Goal: Task Accomplishment & Management: Complete application form

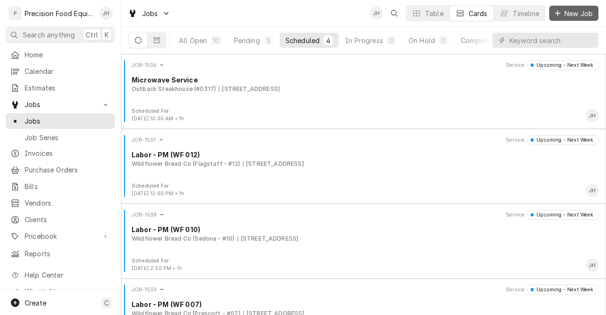
click at [586, 12] on span "New Job" at bounding box center [578, 14] width 32 height 10
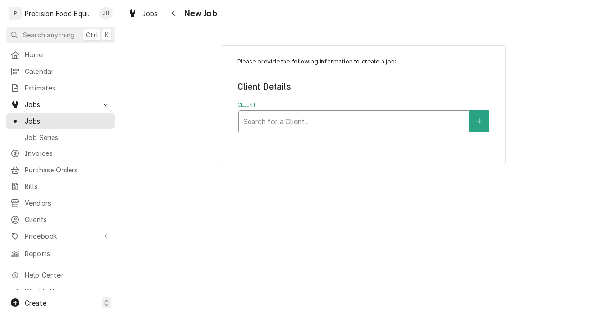
click at [370, 122] on div "Client" at bounding box center [353, 121] width 221 height 17
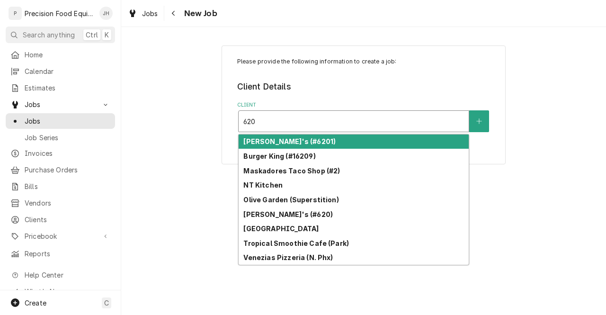
type input "6201"
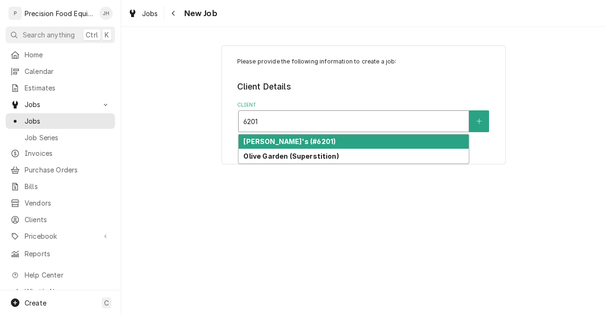
click at [359, 137] on div "[PERSON_NAME]'s (#6201)" at bounding box center [354, 141] width 230 height 15
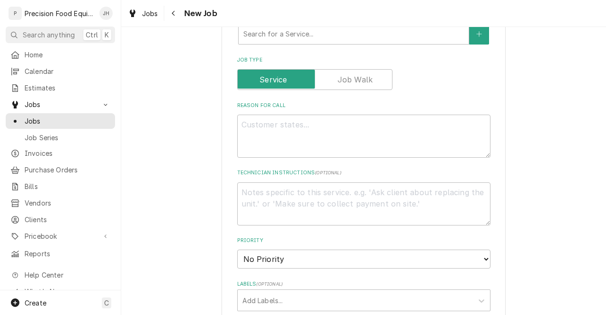
scroll to position [330, 0]
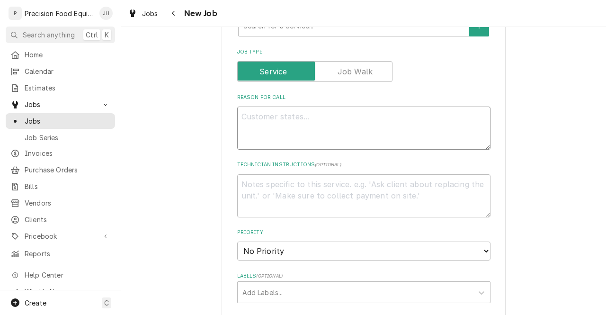
click at [379, 133] on textarea "Reason For Call" at bounding box center [363, 127] width 253 height 43
paste textarea "Address of repair will be 1820 e ray rd chandler az 85225 Slicer is making a cl…"
type textarea "x"
type textarea "Address of repair will be 1820 e ray rd chandler az 85225 Slicer is making a cl…"
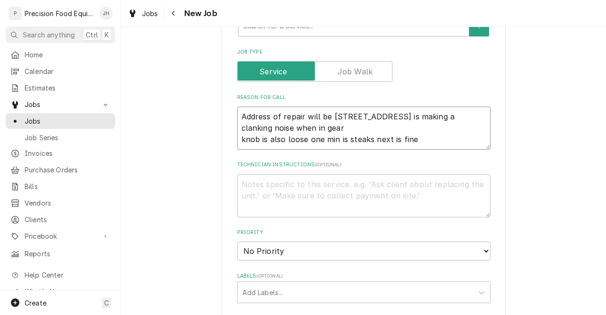
click at [244, 119] on textarea "Address of repair will be 1820 e ray rd chandler az 85225 Slicer is making a cl…" at bounding box center [363, 127] width 253 height 43
type textarea "x"
type textarea "Address of repair will be 1820 e ray rd chandler az 85225 Slicer is making a cl…"
type textarea "x"
drag, startPoint x: 450, startPoint y: 116, endPoint x: 224, endPoint y: 102, distance: 225.7
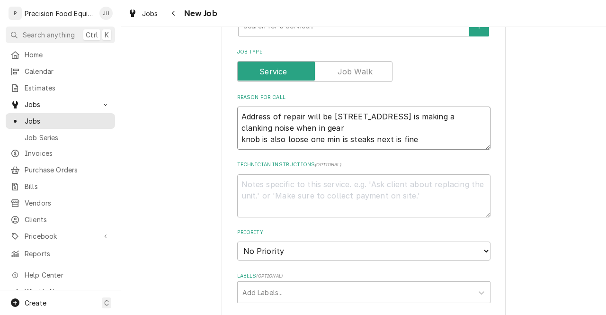
click at [224, 102] on div "Please provide the following information to create a job: Client Details Client…" at bounding box center [363, 194] width 284 height 959
type textarea "Address of repair will be 1820 e ray rd chandler az 85225 Slicer is making a cl…"
click at [286, 189] on textarea "Technician Instructions ( optional )" at bounding box center [363, 195] width 253 height 43
paste textarea "Address of repair will be 1820 e ray rd chandler az 85225"
type textarea "x"
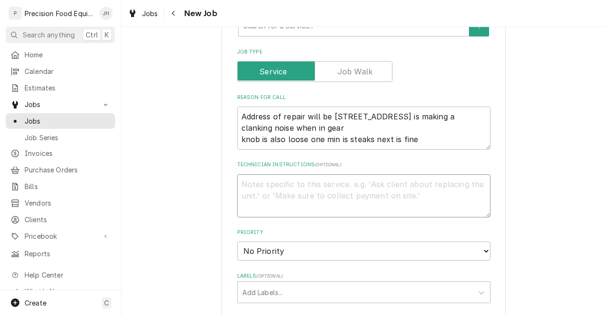
type textarea "Address of repair will be 1820 e ray rd chandler az 85225"
type textarea "x"
type textarea "Address of repair will be 1820 e ray rd chandler az 85225"
drag, startPoint x: 421, startPoint y: 120, endPoint x: 451, endPoint y: 115, distance: 30.6
click at [451, 115] on textarea "Address of repair will be 1820 e ray rd chandler az 85225 Slicer is making a cl…" at bounding box center [363, 127] width 253 height 43
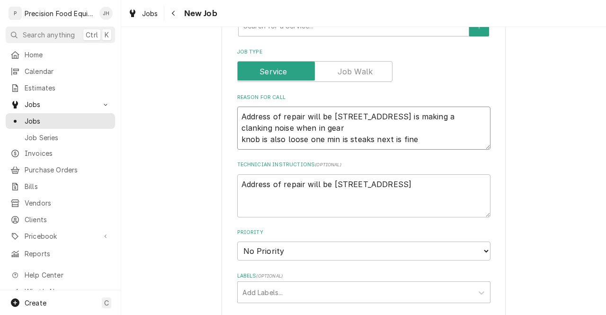
click at [451, 115] on textarea "Address of repair will be 1820 e ray rd chandler az 85225 Slicer is making a cl…" at bounding box center [363, 127] width 253 height 43
drag, startPoint x: 447, startPoint y: 116, endPoint x: 229, endPoint y: 110, distance: 218.2
click at [229, 110] on div "Please provide the following information to create a job: Client Details Client…" at bounding box center [363, 194] width 284 height 959
type textarea "x"
type textarea "Slicer is making a clanking noise when in gear knob is also loose one min is st…"
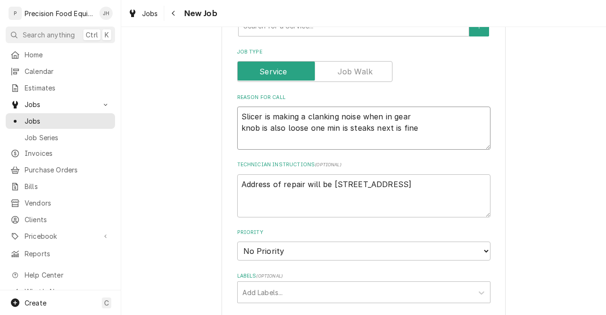
type textarea "x"
type textarea "Slicer is making a clanking noise when in gear knob is also loose one min is st…"
click at [364, 185] on textarea "Address of repair will be 1820 e ray rd chandler az 85225" at bounding box center [363, 195] width 253 height 43
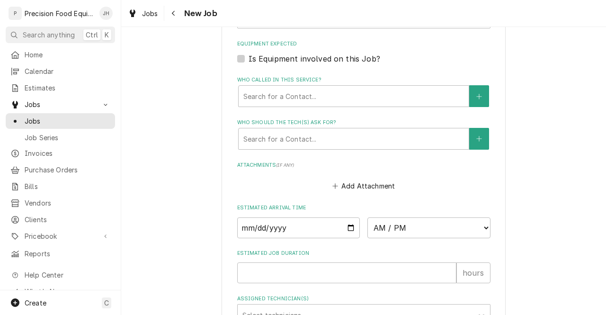
scroll to position [608, 0]
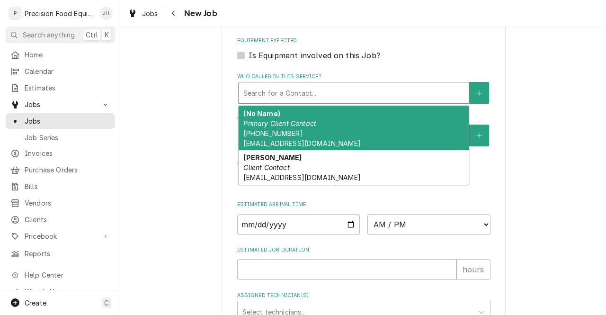
click at [419, 92] on div "Who called in this service?" at bounding box center [353, 92] width 221 height 17
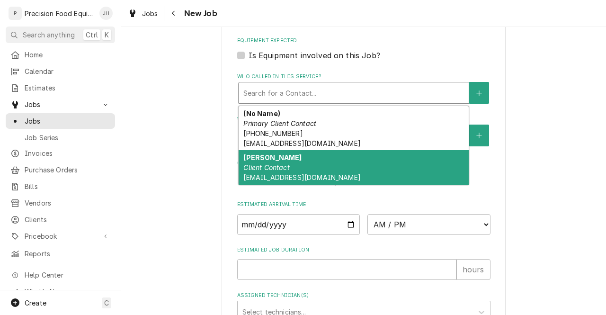
click at [375, 162] on div "Arlette Murray Client Contact amurray@kbpinspired.com" at bounding box center [354, 167] width 230 height 35
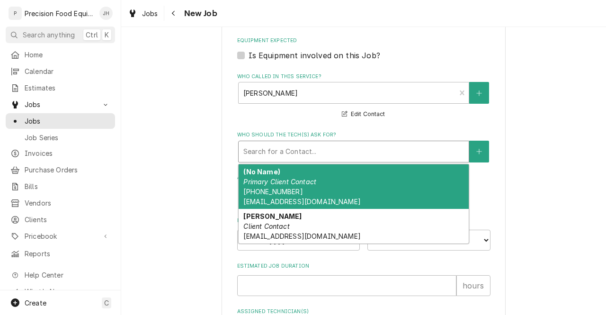
click at [379, 159] on div "Who should the tech(s) ask for?" at bounding box center [353, 151] width 221 height 17
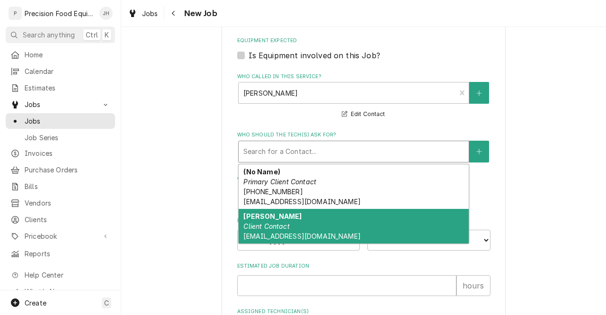
click at [358, 226] on div "Arlette Murray Client Contact amurray@kbpinspired.com" at bounding box center [354, 226] width 230 height 35
type textarea "x"
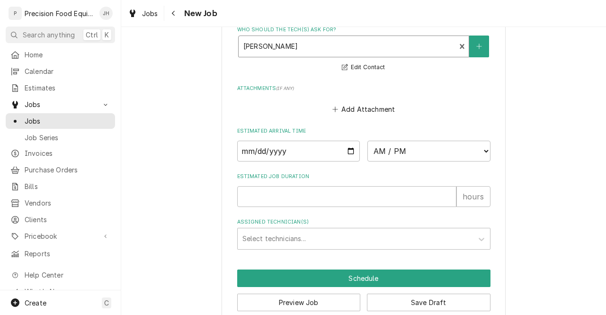
scroll to position [731, 0]
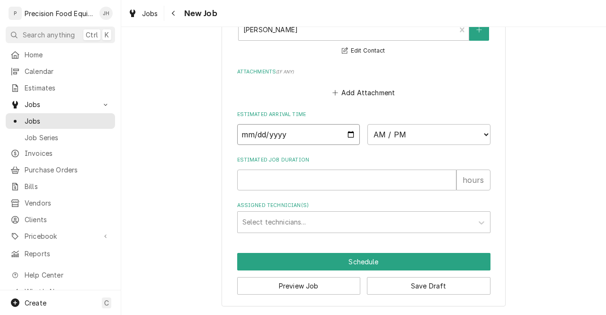
click at [346, 132] on input "Date" at bounding box center [298, 134] width 123 height 21
type input "2025-10-06"
type textarea "x"
click at [412, 134] on select "AM / PM 6:00 AM 6:15 AM 6:30 AM 6:45 AM 7:00 AM 7:15 AM 7:30 AM 7:45 AM 8:00 AM…" at bounding box center [428, 134] width 123 height 21
select select "08:00:00"
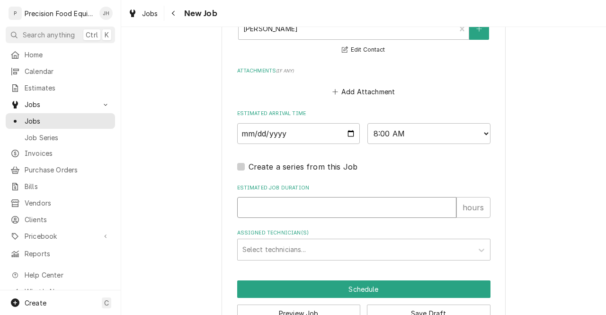
click at [361, 208] on input "Estimated Job Duration" at bounding box center [346, 207] width 219 height 21
type textarea "x"
type input "1"
type textarea "x"
type input "1"
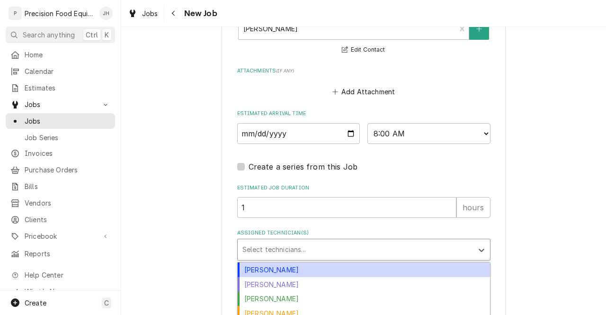
click at [357, 254] on div "Assigned Technician(s)" at bounding box center [355, 249] width 226 height 17
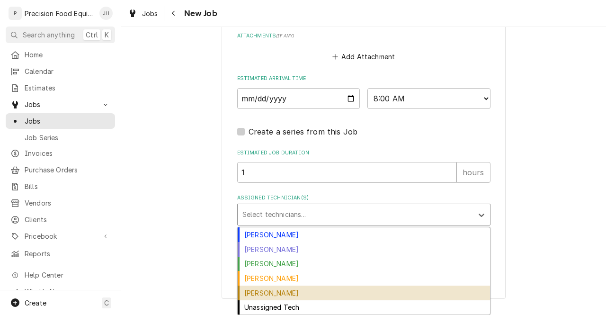
click at [369, 294] on div "[PERSON_NAME]" at bounding box center [364, 292] width 252 height 15
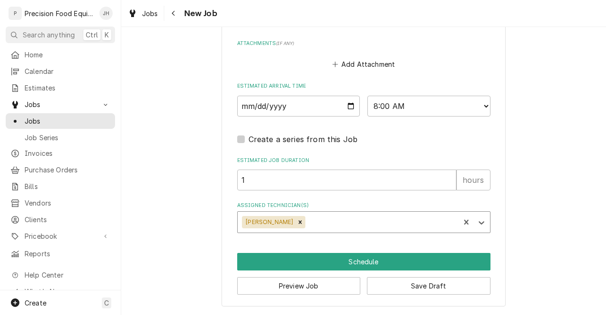
scroll to position [760, 0]
type textarea "x"
click at [404, 102] on select "AM / PM 6:00 AM 6:15 AM 6:30 AM 6:45 AM 7:00 AM 7:15 AM 7:30 AM 7:45 AM 8:00 AM…" at bounding box center [428, 106] width 123 height 21
select select "09:00:00"
click at [367, 96] on select "AM / PM 6:00 AM 6:15 AM 6:30 AM 6:45 AM 7:00 AM 7:15 AM 7:30 AM 7:45 AM 8:00 AM…" at bounding box center [428, 106] width 123 height 21
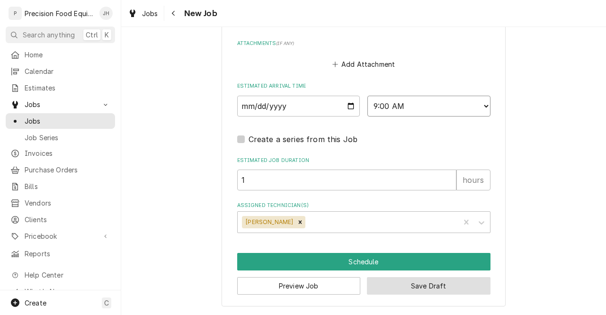
type textarea "x"
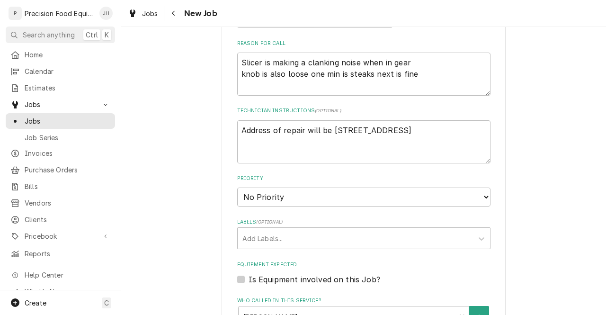
scroll to position [391, 0]
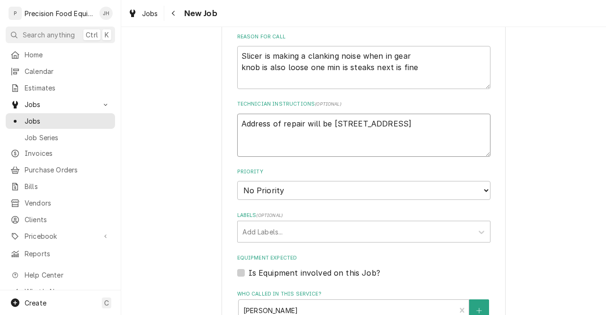
click at [473, 127] on textarea "Address of repair will be 1820 e ray rd chandler az 85225" at bounding box center [363, 135] width 253 height 43
type textarea "Address of repair will be 1820 e ray rd chandler az 85225"
type textarea "x"
type textarea "Address of repair will be 1820 e ray rd chandler az 85225 T"
type textarea "x"
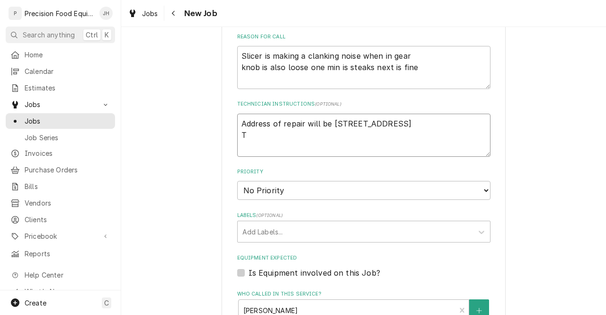
type textarea "Address of repair will be 1820 e ray rd chandler az 85225 Th"
type textarea "x"
type textarea "Address of repair will be 1820 e ray rd chandler az 85225 Thi"
type textarea "x"
type textarea "Address of repair will be 1820 e ray rd chandler az 85225 This"
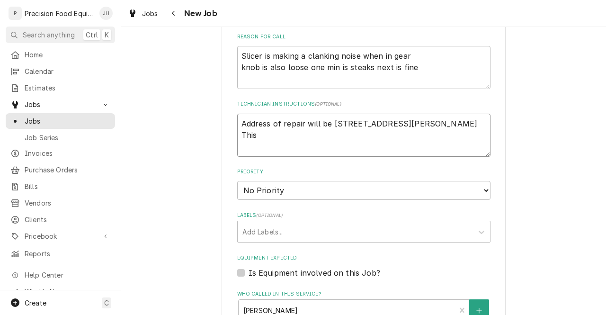
type textarea "x"
type textarea "Address of repair will be 1820 e ray rd chandler az 85225 This"
type textarea "x"
type textarea "Address of repair will be 1820 e ray rd chandler az 85225 This i"
type textarea "x"
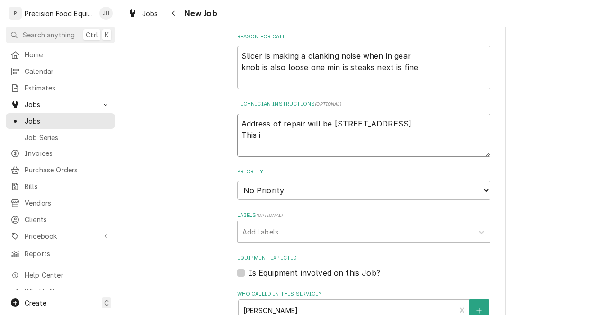
type textarea "Address of repair will be 1820 e ray rd chandler az 85225 This is"
type textarea "x"
type textarea "Address of repair will be 1820 e ray rd chandler az 85225 This is"
type textarea "x"
type textarea "Address of repair will be 1820 e ray rd chandler az 85225 This is n"
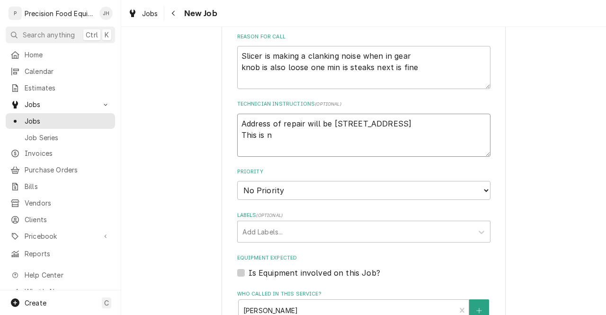
type textarea "x"
type textarea "Address of repair will be 1820 e ray rd chandler az 85225 This is no"
type textarea "x"
type textarea "Address of repair will be 1820 e ray rd chandler az 85225 This is not"
type textarea "x"
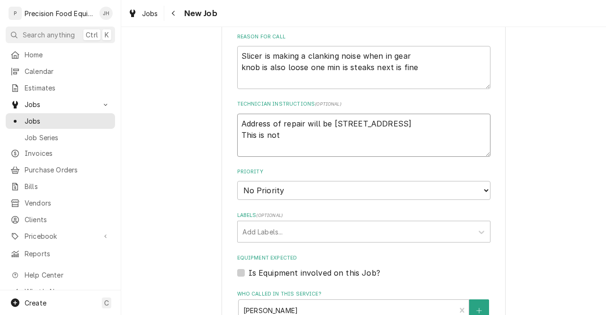
type textarea "Address of repair will be 1820 e ray rd chandler az 85225 This is not"
type textarea "x"
type textarea "Address of repair will be 1820 e ray rd chandler az 85225 This is not a"
type textarea "x"
type textarea "Address of repair will be 1820 e ray rd chandler az 85225 This is not an"
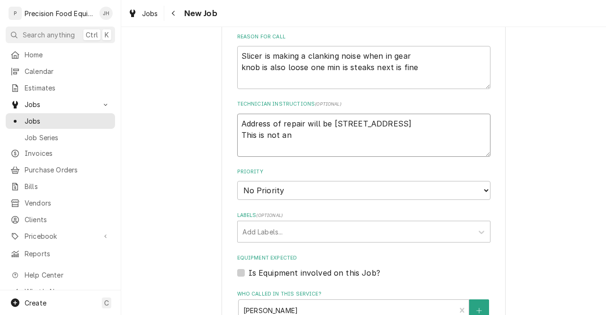
type textarea "x"
type textarea "Address of repair will be 1820 e ray rd chandler az 85225 This is not an"
type textarea "x"
type textarea "Address of repair will be 1820 e ray rd chandler az 85225 This is not an a"
type textarea "x"
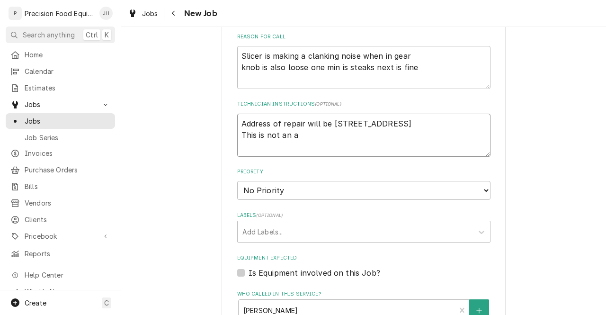
type textarea "Address of repair will be 1820 e ray rd chandler az 85225 This is not an ar"
type textarea "x"
type textarea "Address of repair will be 1820 e ray rd chandler az 85225 This is not an arb"
type textarea "x"
type textarea "Address of repair will be 1820 e ray rd chandler az 85225 This is not an arby"
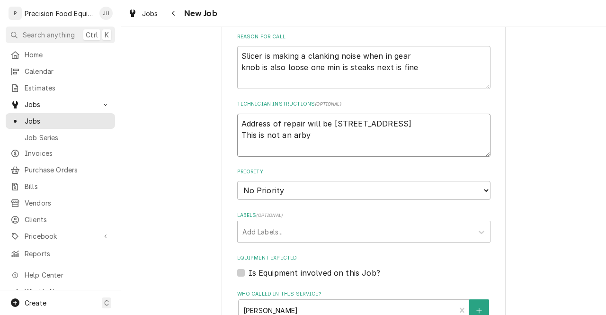
type textarea "x"
type textarea "Address of repair will be 1820 e ray rd chandler az 85225 This is not an arbys"
type textarea "x"
type textarea "Address of repair will be 1820 e ray rd chandler az 85225 This is not an arbys"
type textarea "x"
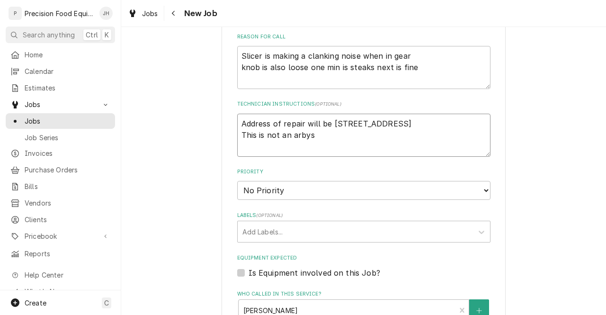
type textarea "Address of repair will be 1820 e ray rd chandler az 85225 This is not an arbys l"
type textarea "x"
type textarea "Address of repair will be 1820 e ray rd chandler az 85225 This is not an arbys …"
type textarea "x"
type textarea "Address of repair will be 1820 e ray rd chandler az 85225 This is not an arbys …"
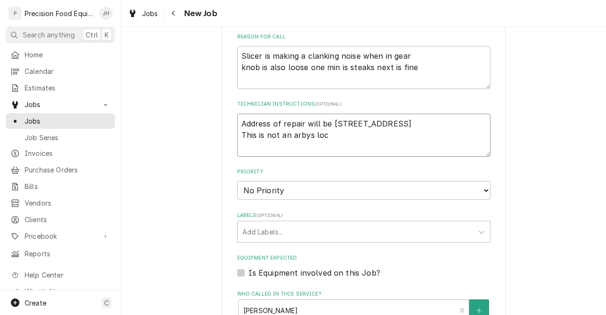
type textarea "x"
type textarea "Address of repair will be 1820 e ray rd chandler az 85225 This is not an arbys …"
type textarea "x"
type textarea "Address of repair will be 1820 e ray rd chandler az 85225 This is not an arbys …"
type textarea "x"
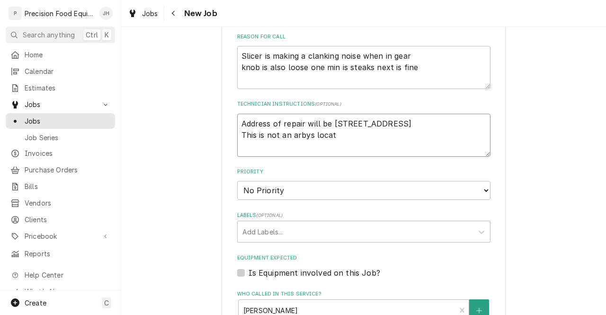
type textarea "Address of repair will be 1820 e ray rd chandler az 85225 This is not an arbys …"
type textarea "x"
type textarea "Address of repair will be 1820 e ray rd chandler az 85225 This is not an arbys …"
type textarea "x"
type textarea "Address of repair will be 1820 e ray rd chandler az 85225 This is not an arbys …"
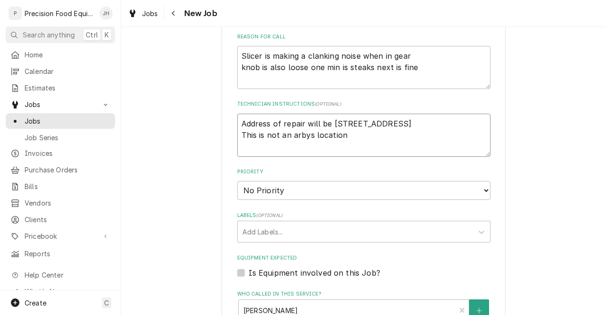
type textarea "x"
type textarea "Address of repair will be 1820 e ray rd chandler az 85225 This is not an arbys …"
type textarea "x"
type textarea "Address of repair will be 1820 e ray rd chandler az 85225 This is not an arbys …"
type textarea "x"
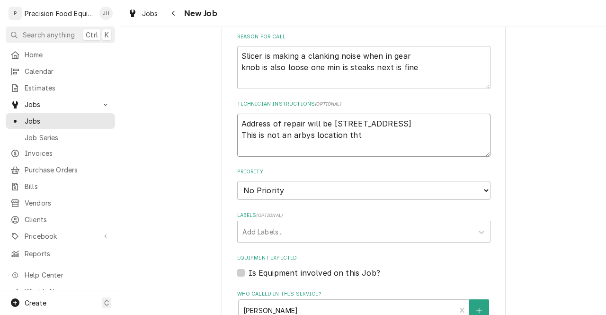
type textarea "Address of repair will be 1820 e ray rd chandler az 85225 This is not an arbys …"
type textarea "x"
type textarea "Address of repair will be 1820 e ray rd chandler az 85225 This is not an arbys …"
type textarea "x"
type textarea "Address of repair will be 1820 e ray rd chandler az 85225 This is not an arbys …"
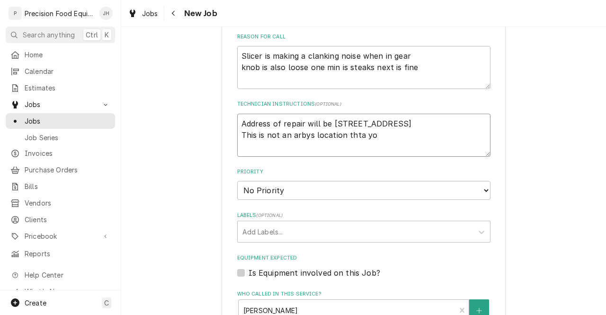
type textarea "x"
type textarea "Address of repair will be 1820 e ray rd chandler az 85225 This is not an arbys …"
type textarea "x"
type textarea "Address of repair will be 1820 e ray rd chandler az 85225 This is not an arbys …"
type textarea "x"
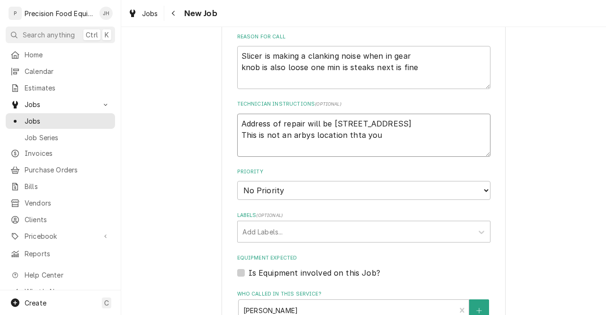
type textarea "Address of repair will be 1820 e ray rd chandler az 85225 This is not an arbys …"
type textarea "x"
type textarea "Address of repair will be 1820 e ray rd chandler az 85225 This is not an arbys …"
type textarea "x"
type textarea "Address of repair will be 1820 e ray rd chandler az 85225 This is not an arbys …"
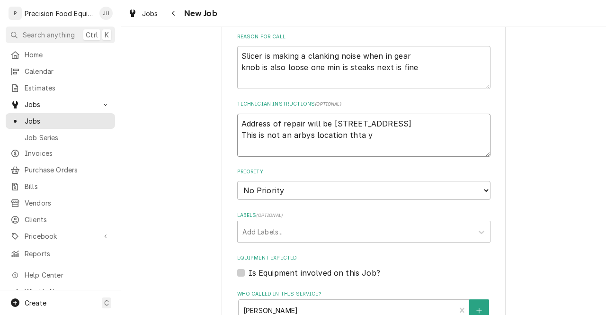
type textarea "x"
type textarea "Address of repair will be 1820 e ray rd chandler az 85225 This is not an arbys …"
type textarea "x"
type textarea "Address of repair will be 1820 e ray rd chandler az 85225 This is not an arbys …"
type textarea "x"
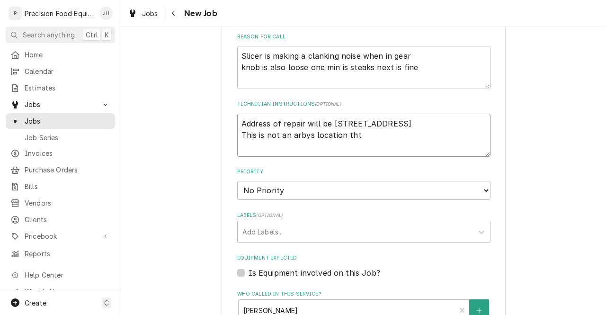
type textarea "Address of repair will be 1820 e ray rd chandler az 85225 This is not an arbys …"
type textarea "x"
type textarea "Address of repair will be 1820 e ray rd chandler az 85225 This is not an arbys …"
type textarea "x"
type textarea "Address of repair will be 1820 e ray rd chandler az 85225 This is not an arbys …"
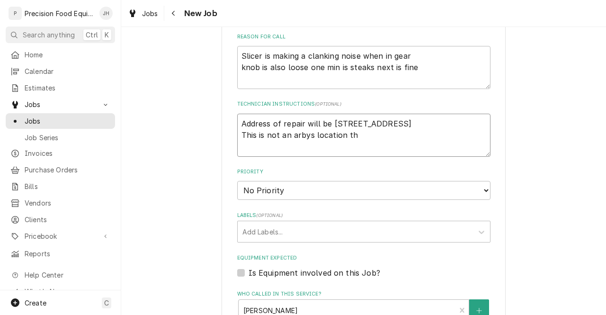
type textarea "x"
type textarea "Address of repair will be 1820 e ray rd chandler az 85225 This is not an arbys …"
type textarea "x"
type textarea "Address of repair will be 1820 e ray rd chandler az 85225 This is not an arbys …"
type textarea "x"
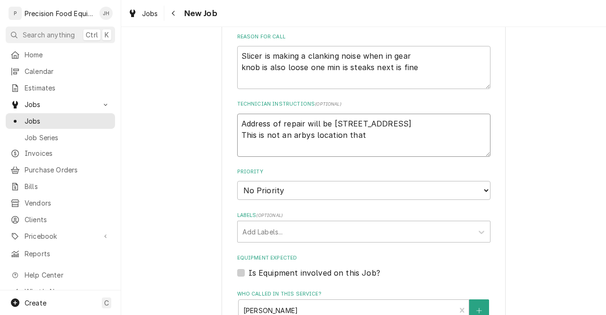
type textarea "Address of repair will be 1820 e ray rd chandler az 85225 This is not an arbys …"
type textarea "x"
type textarea "Address of repair will be 1820 e ray rd chandler az 85225 This is not an arbys …"
type textarea "x"
type textarea "Address of repair will be 1820 e ray rd chandler az 85225 This is not an arbys …"
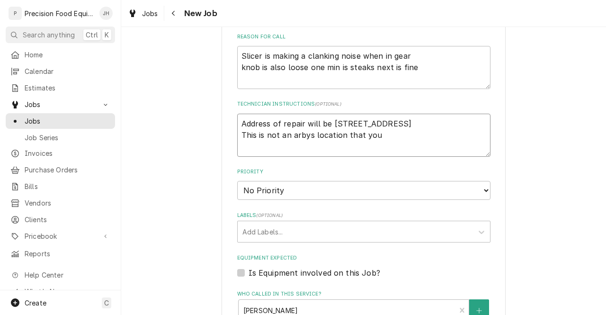
type textarea "x"
type textarea "Address of repair will be 1820 e ray rd chandler az 85225 This is not an arbys …"
type textarea "x"
type textarea "Address of repair will be 1820 e ray rd chandler az 85225 This is not an arbys …"
type textarea "x"
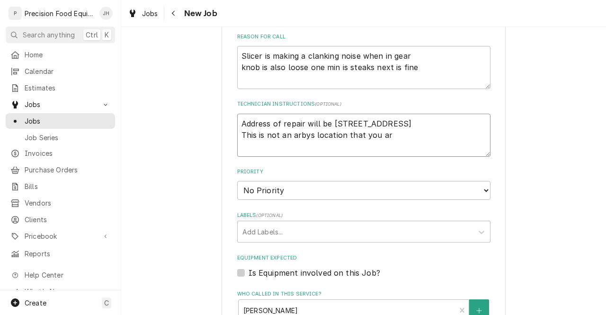
type textarea "Address of repair will be 1820 e ray rd chandler az 85225 This is not an arbys …"
type textarea "x"
type textarea "Address of repair will be 1820 e ray rd chandler az 85225 This is not an arbys …"
type textarea "x"
type textarea "Address of repair will be 1820 e ray rd chandler az 85225 This is not an arbys …"
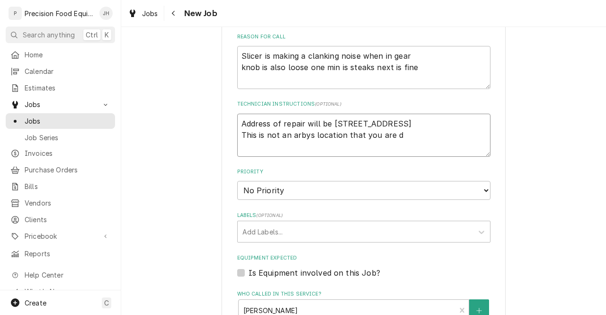
type textarea "x"
type textarea "Address of repair will be 1820 e ray rd chandler az 85225 This is not an arbys …"
type textarea "x"
type textarea "Address of repair will be 1820 e ray rd chandler az 85225 This is not an arbys …"
type textarea "x"
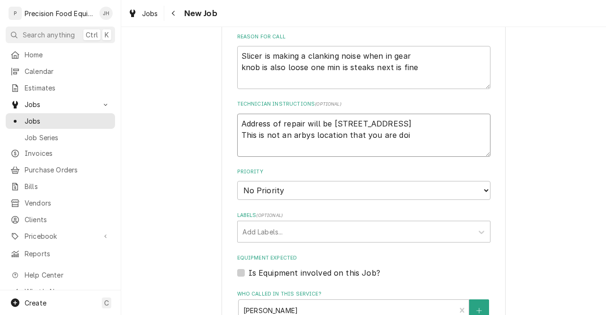
type textarea "Address of repair will be 1820 e ray rd chandler az 85225 This is not an arbys …"
type textarea "x"
type textarea "Address of repair will be 1820 e ray rd chandler az 85225 This is not an arbys …"
type textarea "x"
type textarea "Address of repair will be 1820 e ray rd chandler az 85225 This is not an arbys …"
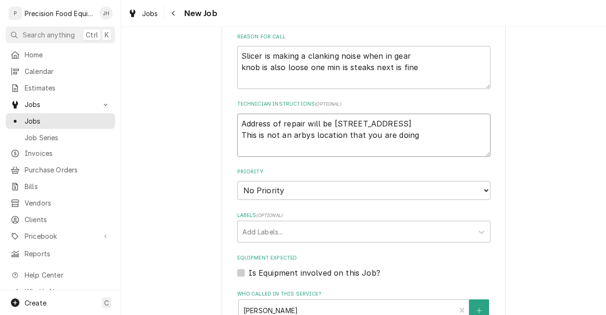
type textarea "x"
type textarea "Address of repair will be 1820 e ray rd chandler az 85225 This is not an arbys …"
type textarea "x"
type textarea "Address of repair will be 1820 e ray rd chandler az 85225 This is not an arbys …"
type textarea "x"
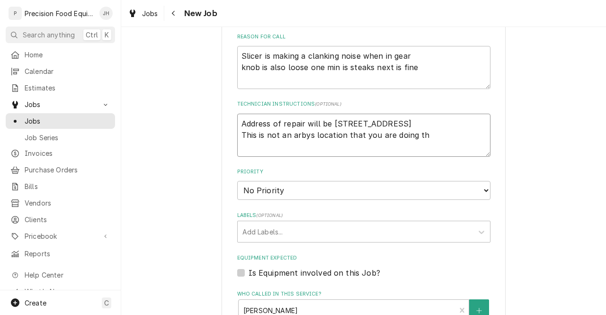
type textarea "Address of repair will be 1820 e ray rd chandler az 85225 This is not an arbys …"
type textarea "x"
type textarea "Address of repair will be 1820 e ray rd chandler az 85225 This is not an arbys …"
type textarea "x"
type textarea "Address of repair will be 1820 e ray rd chandler az 85225 This is not an arbys …"
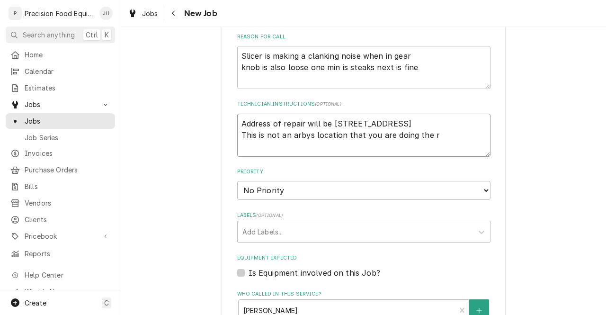
type textarea "x"
type textarea "Address of repair will be 1820 e ray rd chandler az 85225 This is not an arbys …"
type textarea "x"
type textarea "Address of repair will be 1820 e ray rd chandler az 85225 This is not an arbys …"
type textarea "x"
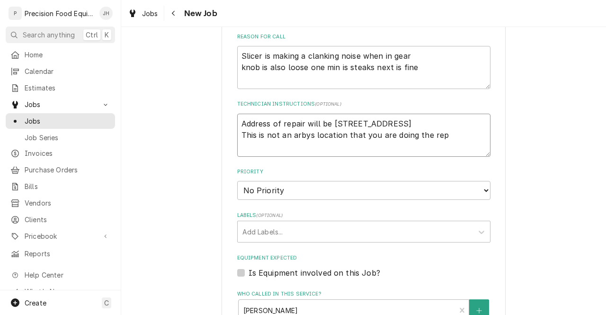
type textarea "Address of repair will be 1820 e ray rd chandler az 85225 This is not an arbys …"
type textarea "x"
type textarea "Address of repair will be 1820 e ray rd chandler az 85225 This is not an arbys …"
type textarea "x"
type textarea "Address of repair will be 1820 e ray rd chandler az 85225 This is not an arbys …"
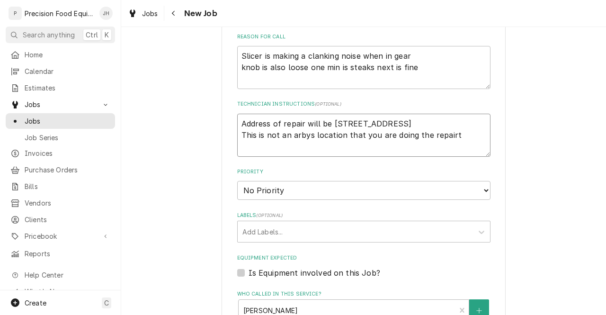
type textarea "x"
type textarea "Address of repair will be 1820 e ray rd chandler az 85225 This is not an arbys …"
type textarea "x"
type textarea "Address of repair will be 1820 e ray rd chandler az 85225 This is not an arbys …"
type textarea "x"
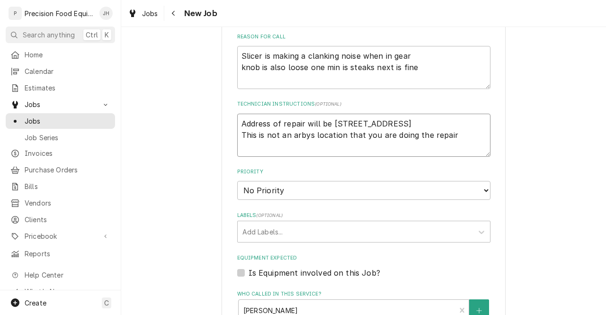
type textarea "Address of repair will be 1820 e ray rd chandler az 85225 This is not an arbys …"
type textarea "x"
type textarea "Address of repair will be 1820 e ray rd chandler az 85225 This is not an arbys …"
type textarea "x"
type textarea "Address of repair will be 1820 e ray rd chandler az 85225 This is not an arbys …"
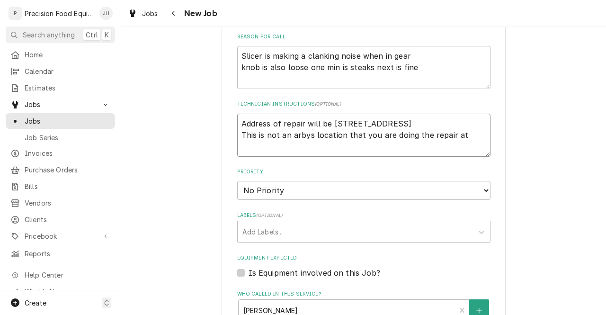
type textarea "x"
type textarea "Address of repair will be 1820 e ray rd chandler az 85225 This is not an arbys …"
type textarea "x"
type textarea "Address of repair will be 1820 e ray rd chandler az 85225 This is not an arbys …"
type textarea "x"
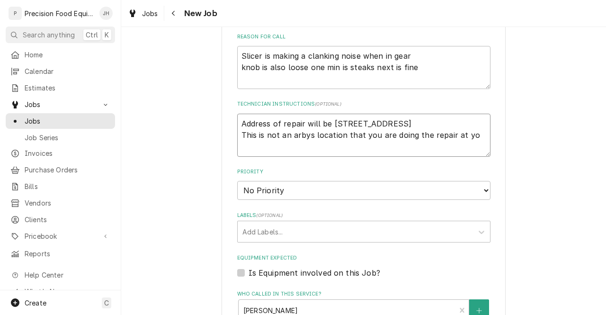
type textarea "Address of repair will be 1820 e ray rd chandler az 85225 This is not an arbys …"
type textarea "x"
type textarea "Address of repair will be 1820 e ray rd chandler az 85225 This is not an arbys …"
type textarea "x"
type textarea "Address of repair will be 1820 e ray rd chandler az 85225 This is not an arbys …"
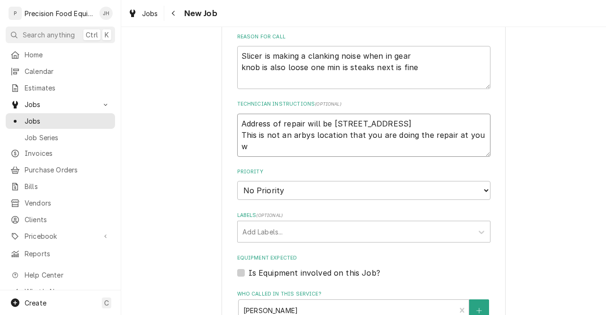
type textarea "x"
type textarea "Address of repair will be 1820 e ray rd chandler az 85225 This is not an arbys …"
type textarea "x"
type textarea "Address of repair will be 1820 e ray rd chandler az 85225 This is not an arbys …"
type textarea "x"
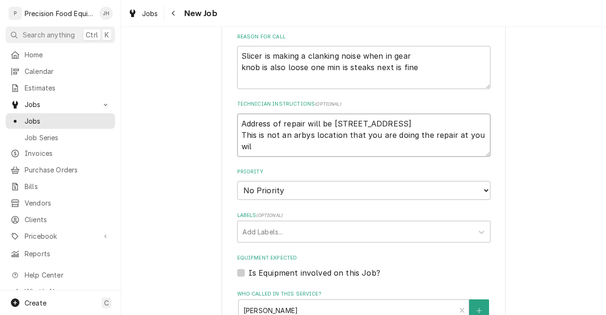
type textarea "Address of repair will be 1820 e ray rd chandler az 85225 This is not an arbys …"
type textarea "x"
type textarea "Address of repair will be 1820 e ray rd chandler az 85225 This is not an arbys …"
type textarea "x"
type textarea "Address of repair will be 1820 e ray rd chandler az 85225 This is not an arbys …"
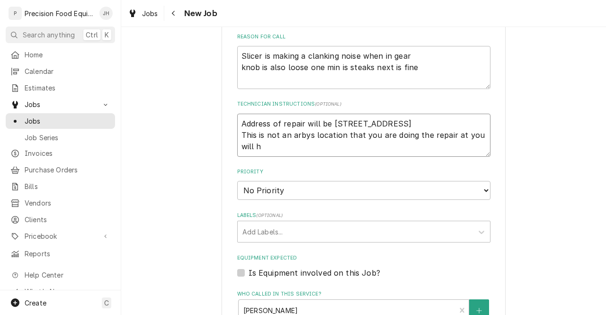
type textarea "x"
type textarea "Address of repair will be 1820 e ray rd chandler az 85225 This is not an arbys …"
type textarea "x"
type textarea "Address of repair will be 1820 e ray rd chandler az 85225 This is not an arbys …"
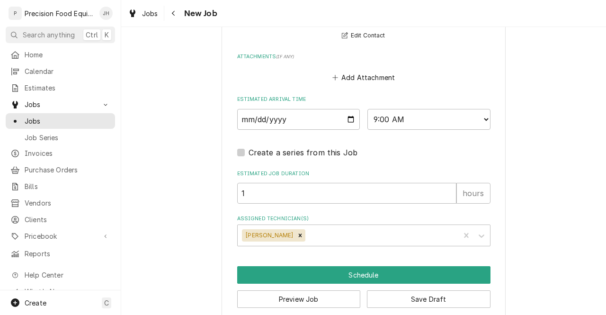
scroll to position [760, 0]
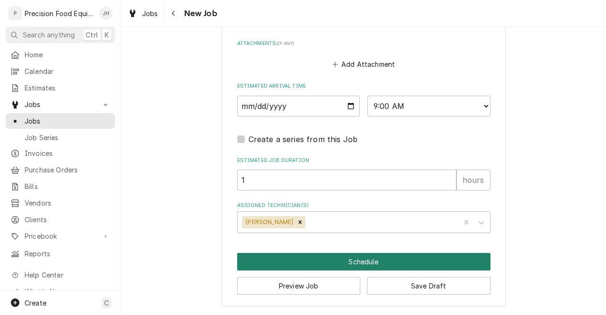
click at [405, 262] on button "Schedule" at bounding box center [363, 262] width 253 height 18
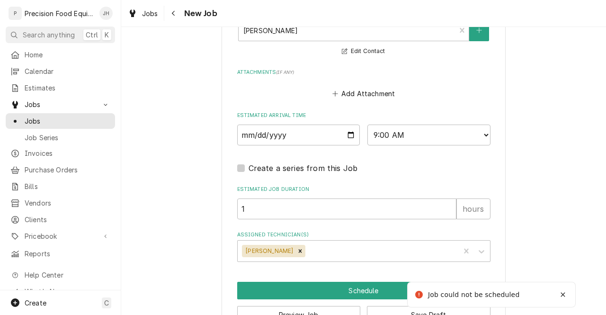
scroll to position [309, 0]
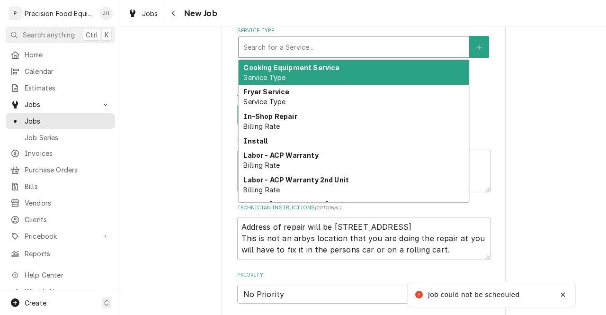
click at [407, 51] on div "Service Type" at bounding box center [353, 46] width 221 height 17
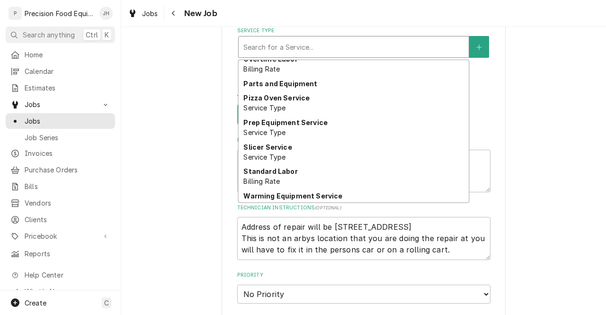
scroll to position [561, 0]
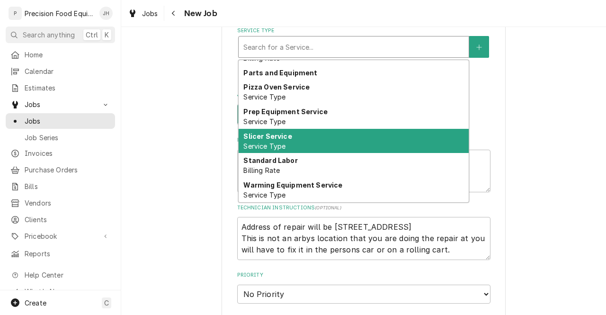
click at [291, 137] on div "Slicer Service Service Type" at bounding box center [354, 141] width 230 height 25
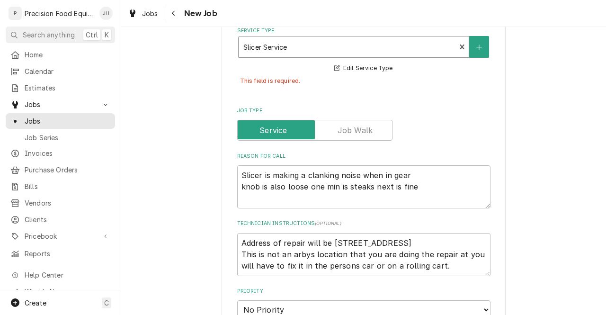
scroll to position [797, 0]
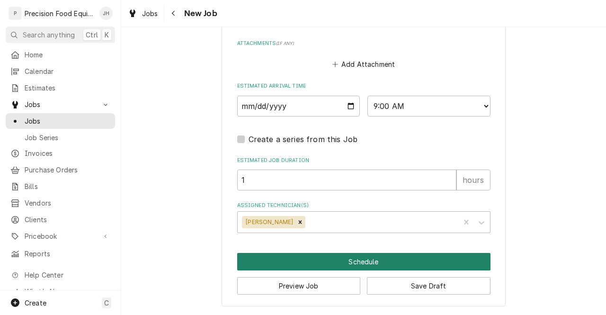
click at [431, 255] on button "Schedule" at bounding box center [363, 262] width 253 height 18
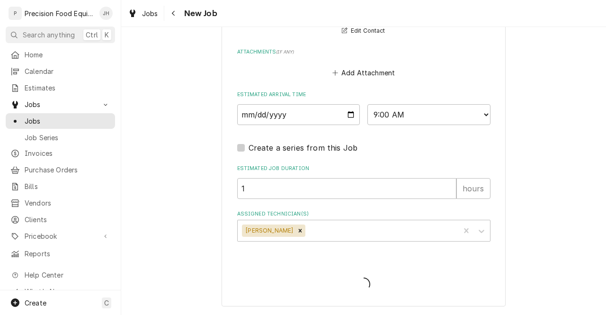
scroll to position [766, 0]
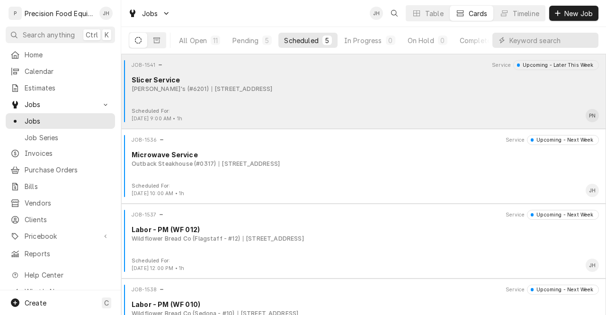
click at [305, 104] on div "JOB-1541 Service Upcoming - Later This Week Slicer Service Arby's (#6201) 2320 …" at bounding box center [363, 83] width 477 height 47
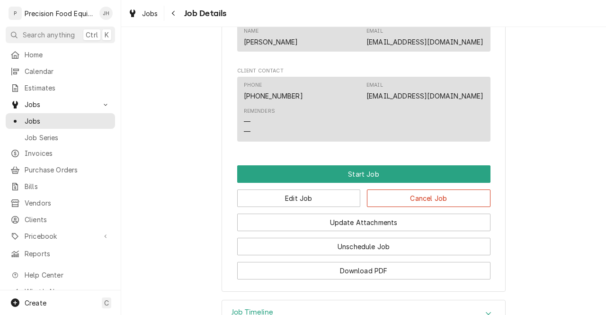
scroll to position [629, 0]
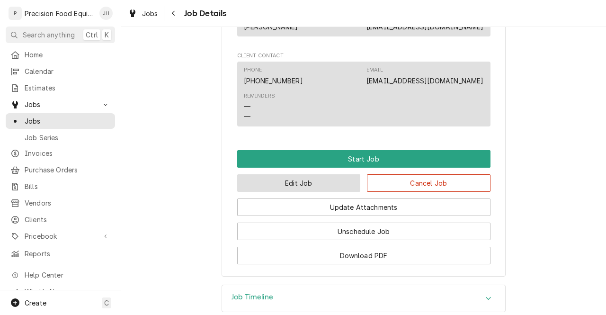
click at [336, 192] on button "Edit Job" at bounding box center [299, 183] width 124 height 18
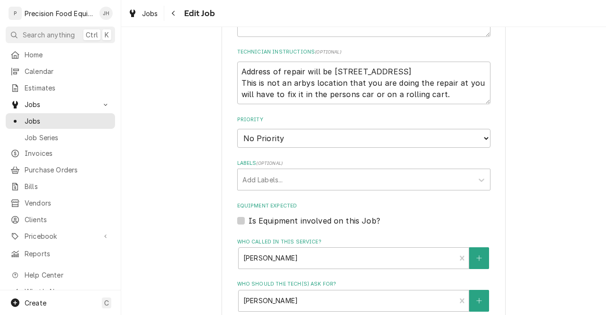
scroll to position [463, 0]
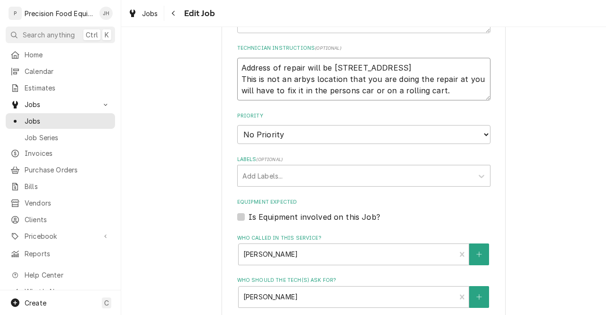
click at [453, 91] on textarea "Address of repair will be [STREET_ADDRESS] This is not an arbys location that y…" at bounding box center [363, 79] width 253 height 43
type textarea "x"
type textarea "Address of repair will be [STREET_ADDRESS] This is not an arbys location that y…"
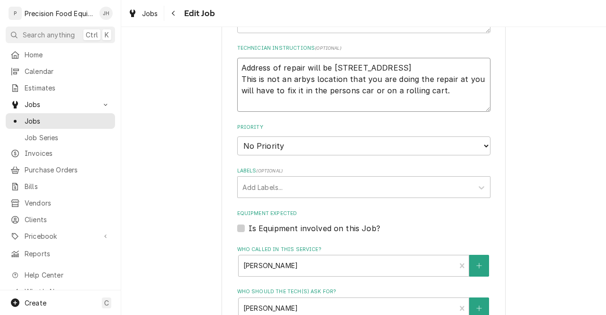
type textarea "x"
type textarea "Address of repair will be 1820 e ray rd chandler az 85225 This is not an arbys …"
type textarea "x"
type textarea "Address of repair will be 1820 e ray rd chandler az 85225 This is not an arbys …"
type textarea "x"
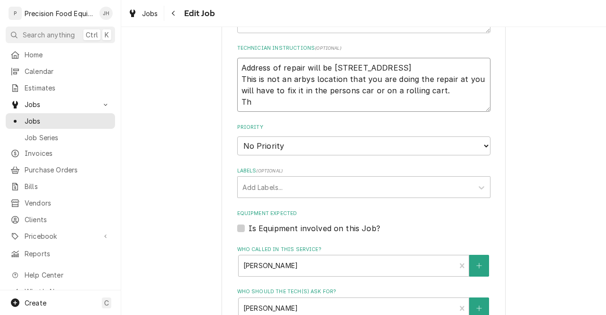
type textarea "Address of repair will be 1820 e ray rd chandler az 85225 This is not an arbys …"
type textarea "x"
type textarea "Address of repair will be 1820 e ray rd chandler az 85225 This is not an arbys …"
type textarea "x"
type textarea "Address of repair will be 1820 e ray rd chandler az 85225 This is not an arbys …"
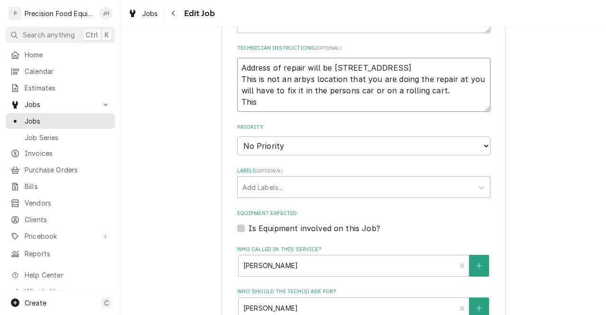
type textarea "x"
type textarea "Address of repair will be 1820 e ray rd chandler az 85225 This is not an arbys …"
type textarea "x"
type textarea "Address of repair will be 1820 e ray rd chandler az 85225 This is not an arbys …"
type textarea "x"
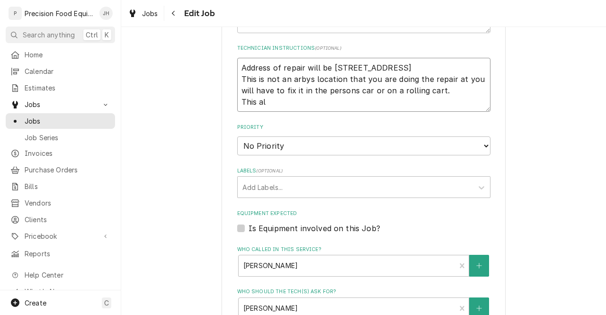
type textarea "Address of repair will be 1820 e ray rd chandler az 85225 This is not an arbys …"
type textarea "x"
type textarea "Address of repair will be 1820 e ray rd chandler az 85225 This is not an arbys …"
type textarea "x"
type textarea "Address of repair will be 1820 e ray rd chandler az 85225 This is not an arbys …"
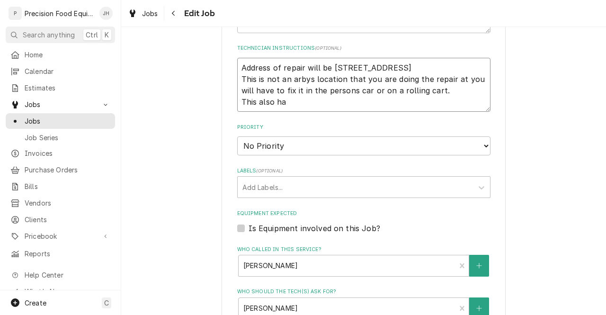
type textarea "x"
type textarea "Address of repair will be 1820 e ray rd chandler az 85225 This is not an arbys …"
type textarea "x"
type textarea "Address of repair will be 1820 e ray rd chandler az 85225 This is not an arbys …"
type textarea "x"
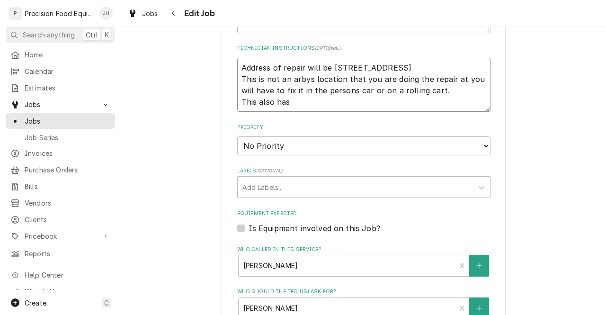
type textarea "Address of repair will be 1820 e ray rd chandler az 85225 This is not an arbys …"
type textarea "x"
type textarea "Address of repair will be 1820 e ray rd chandler az 85225 This is not an arbys …"
type textarea "x"
type textarea "Address of repair will be 1820 e ray rd chandler az 85225 This is not an arbys …"
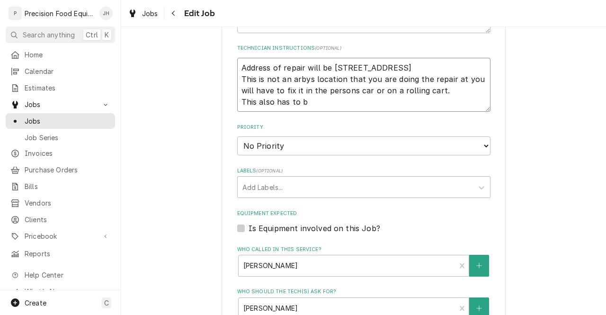
type textarea "x"
type textarea "Address of repair will be 1820 e ray rd chandler az 85225 This is not an arbys …"
type textarea "x"
type textarea "Address of repair will be 1820 e ray rd chandler az 85225 This is not an arbys …"
type textarea "x"
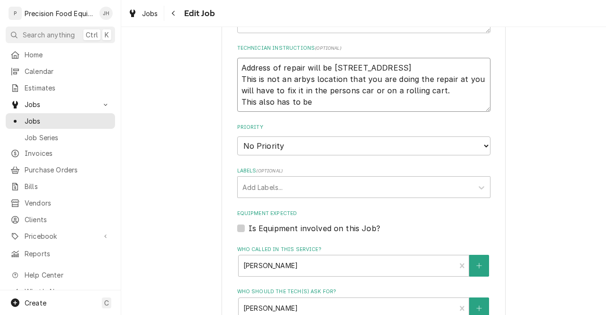
type textarea "Address of repair will be 1820 e ray rd chandler az 85225 This is not an arbys …"
type textarea "x"
type textarea "Address of repair will be 1820 e ray rd chandler az 85225 This is not an arbys …"
type textarea "x"
type textarea "Address of repair will be 1820 e ray rd chandler az 85225 This is not an arbys …"
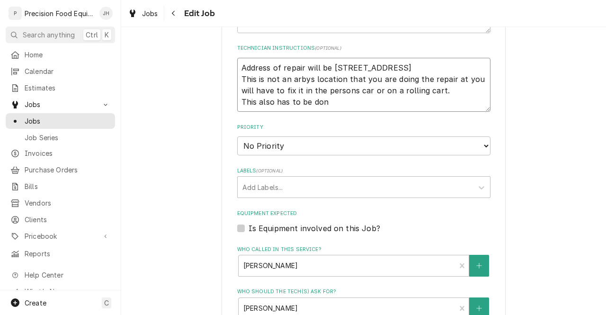
type textarea "x"
type textarea "Address of repair will be 1820 e ray rd chandler az 85225 This is not an arbys …"
type textarea "x"
type textarea "Address of repair will be 1820 e ray rd chandler az 85225 This is not an arbys …"
type textarea "x"
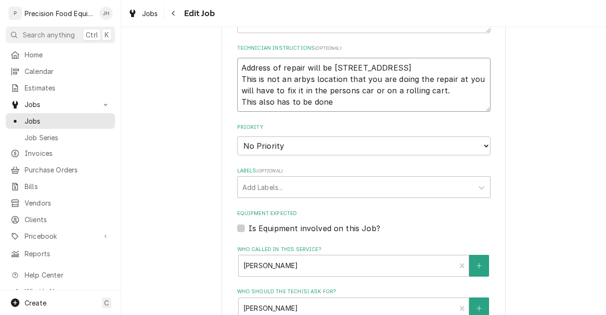
type textarea "Address of repair will be 1820 e ray rd chandler az 85225 This is not an arbys …"
type textarea "x"
type textarea "Address of repair will be 1820 e ray rd chandler az 85225 This is not an arbys …"
type textarea "x"
type textarea "Address of repair will be 1820 e ray rd chandler az 85225 This is not an arbys …"
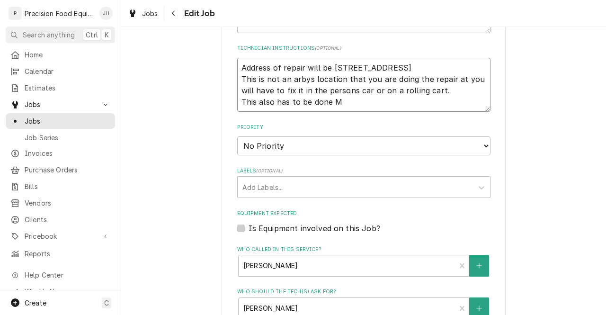
type textarea "x"
type textarea "Address of repair will be 1820 e ray rd chandler az 85225 This is not an arbys …"
type textarea "x"
type textarea "Address of repair will be 1820 e ray rd chandler az 85225 This is not an arbys …"
type textarea "x"
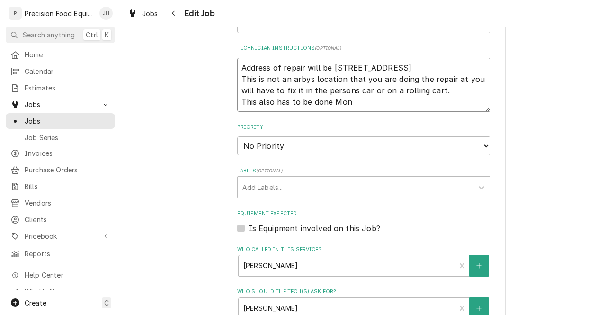
type textarea "Address of repair will be 1820 e ray rd chandler az 85225 This is not an arbys …"
type textarea "x"
type textarea "Address of repair will be 1820 e ray rd chandler az 85225 This is not an arbys …"
type textarea "x"
type textarea "Address of repair will be 1820 e ray rd chandler az 85225 This is not an arbys …"
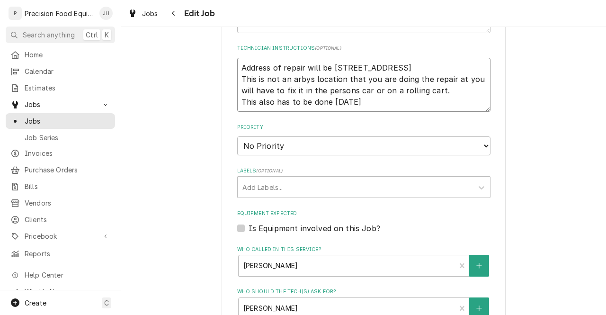
type textarea "x"
type textarea "Address of repair will be 1820 e ray rd chandler az 85225 This is not an arbys …"
type textarea "x"
type textarea "Address of repair will be 1820 e ray rd chandler az 85225 This is not an arbys …"
type textarea "x"
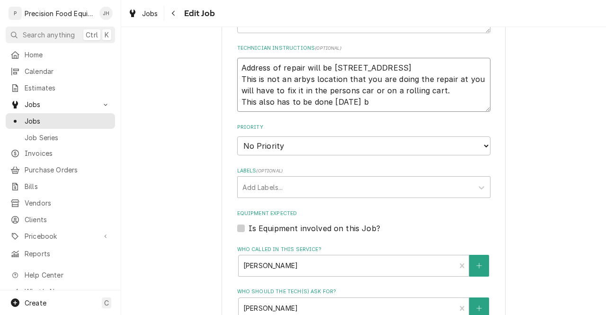
type textarea "Address of repair will be 1820 e ray rd chandler az 85225 This is not an arbys …"
type textarea "x"
type textarea "Address of repair will be 1820 e ray rd chandler az 85225 This is not an arbys …"
type textarea "x"
type textarea "Address of repair will be 1820 e ray rd chandler az 85225 This is not an arbys …"
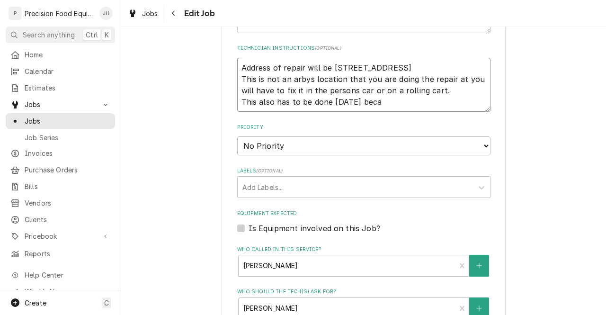
type textarea "x"
type textarea "Address of repair will be 1820 e ray rd chandler az 85225 This is not an arbys …"
type textarea "x"
type textarea "Address of repair will be 1820 e ray rd chandler az 85225 This is not an arbys …"
type textarea "x"
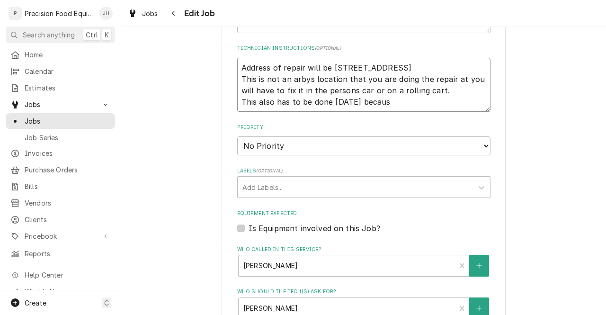
type textarea "Address of repair will be 1820 e ray rd chandler az 85225 This is not an arbys …"
type textarea "x"
type textarea "Address of repair will be 1820 e ray rd chandler az 85225 This is not an arbys …"
type textarea "x"
type textarea "Address of repair will be 1820 e ray rd chandler az 85225 This is not an arbys …"
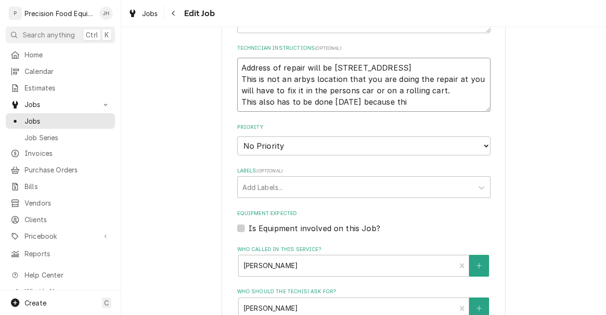
type textarea "x"
type textarea "Address of repair will be 1820 e ray rd chandler az 85225 This is not an arbys …"
type textarea "x"
type textarea "Address of repair will be 1820 e ray rd chandler az 85225 This is not an arbys …"
type textarea "x"
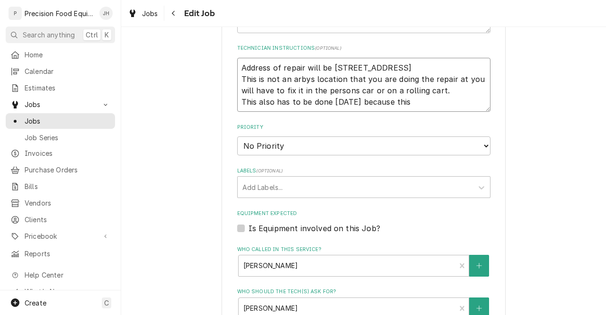
type textarea "Address of repair will be 1820 e ray rd chandler az 85225 This is not an arbys …"
type textarea "x"
type textarea "Address of repair will be 1820 e ray rd chandler az 85225 This is not an arbys …"
type textarea "x"
type textarea "Address of repair will be 1820 e ray rd chandler az 85225 This is not an arbys …"
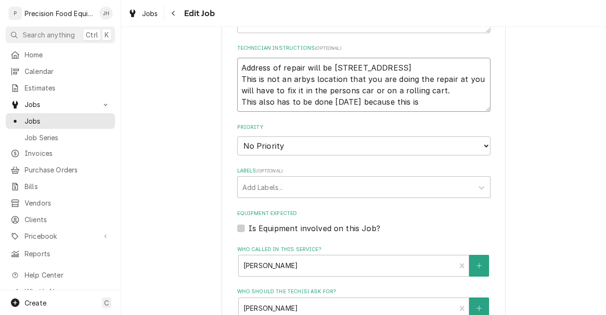
type textarea "x"
type textarea "Address of repair will be 1820 e ray rd chandler az 85225 This is not an arbys …"
type textarea "x"
type textarea "Address of repair will be 1820 e ray rd chandler az 85225 This is not an arbys …"
type textarea "x"
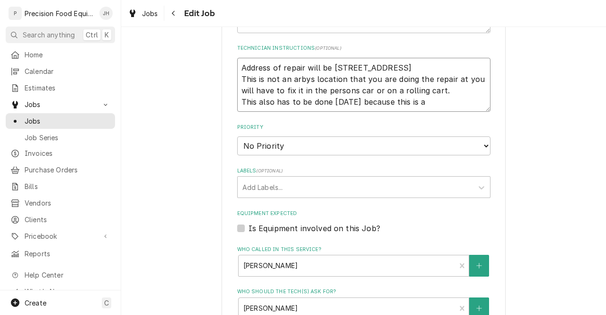
type textarea "Address of repair will be 1820 e ray rd chandler az 85225 This is not an arbys …"
type textarea "x"
type textarea "Address of repair will be 1820 e ray rd chandler az 85225 This is not an arbys …"
type textarea "x"
type textarea "Address of repair will be 1820 e ray rd chandler az 85225 This is not an arbys …"
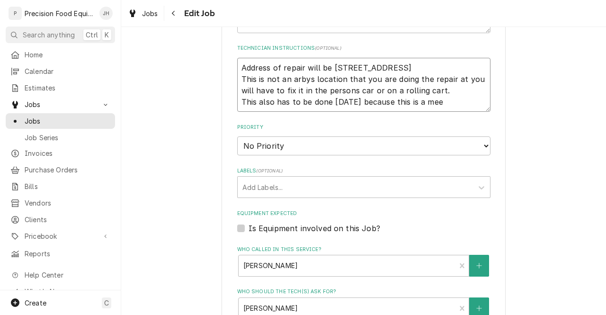
type textarea "x"
type textarea "Address of repair will be 1820 e ray rd chandler az 85225 This is not an arbys …"
type textarea "x"
type textarea "Address of repair will be 1820 e ray rd chandler az 85225 This is not an arbys …"
type textarea "x"
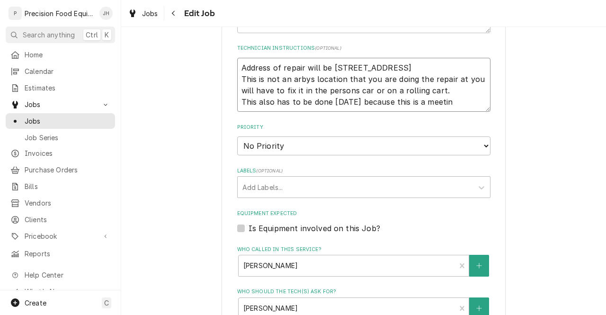
type textarea "Address of repair will be 1820 e ray rd chandler az 85225 This is not an arbys …"
type textarea "x"
type textarea "Address of repair will be 1820 e ray rd chandler az 85225 This is not an arbys …"
type textarea "x"
type textarea "Address of repair will be 1820 e ray rd chandler az 85225 This is not an arbys …"
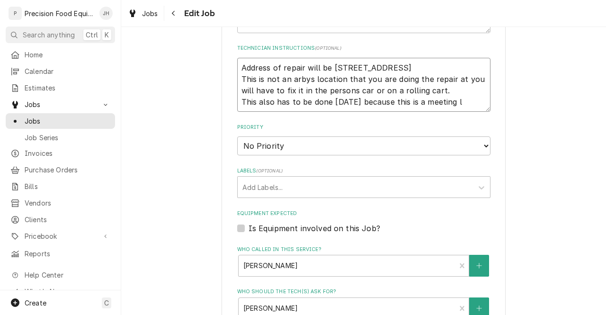
type textarea "x"
type textarea "Address of repair will be 1820 e ray rd chandler az 85225 This is not an arbys …"
type textarea "x"
type textarea "Address of repair will be 1820 e ray rd chandler az 85225 This is not an arbys …"
type textarea "x"
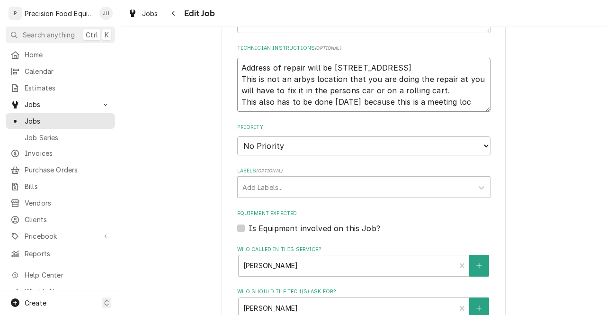
type textarea "Address of repair will be 1820 e ray rd chandler az 85225 This is not an arbys …"
type textarea "x"
type textarea "Address of repair will be 1820 e ray rd chandler az 85225 This is not an arbys …"
type textarea "x"
type textarea "Address of repair will be 1820 e ray rd chandler az 85225 This is not an arbys …"
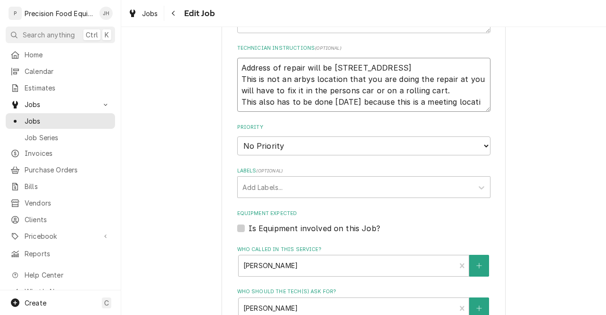
type textarea "x"
type textarea "Address of repair will be 1820 e ray rd chandler az 85225 This is not an arbys …"
type textarea "x"
type textarea "Address of repair will be 1820 e ray rd chandler az 85225 This is not an arbys …"
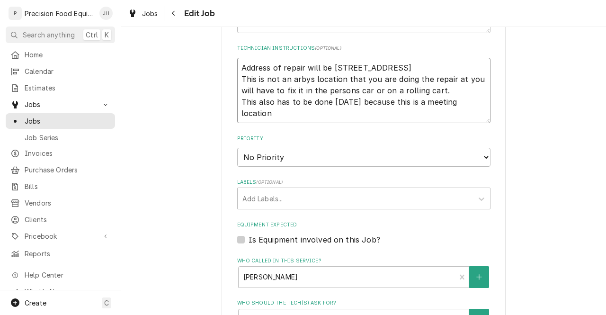
type textarea "x"
type textarea "Address of repair will be 1820 e ray rd chandler az 85225 This is not an arbys …"
type textarea "x"
type textarea "Address of repair will be 1820 e ray rd chandler az 85225 This is not an arbys …"
type textarea "x"
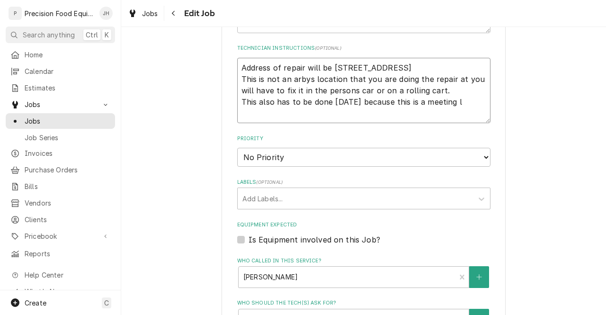
type textarea "Address of repair will be 1820 e ray rd chandler az 85225 This is not an arbys …"
type textarea "x"
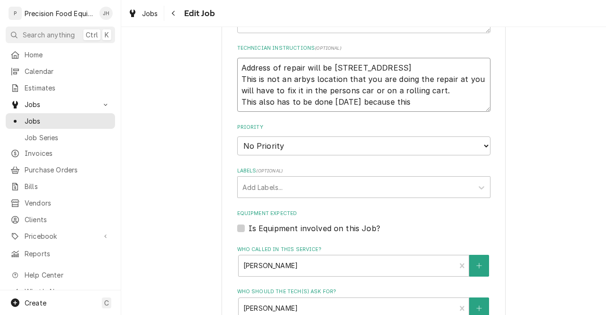
type textarea "Address of repair will be 1820 e ray rd chandler az 85225 This is not an arbys …"
type textarea "x"
type textarea "Address of repair will be 1820 e ray rd chandler az 85225 This is not an arbys …"
type textarea "x"
type textarea "Address of repair will be 1820 e ray rd chandler az 85225 This is not an arbys …"
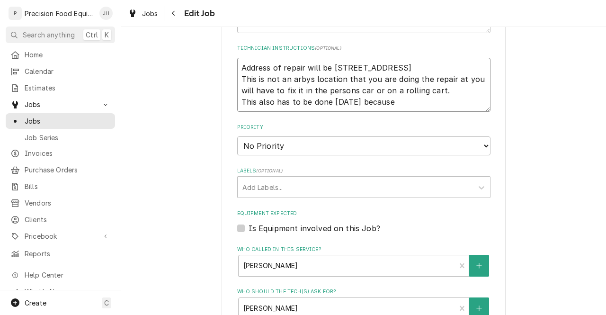
type textarea "x"
type textarea "Address of repair will be 1820 e ray rd chandler az 85225 This is not an arbys …"
type textarea "x"
type textarea "Address of repair will be 1820 e ray rd chandler az 85225 This is not an arbys …"
type textarea "x"
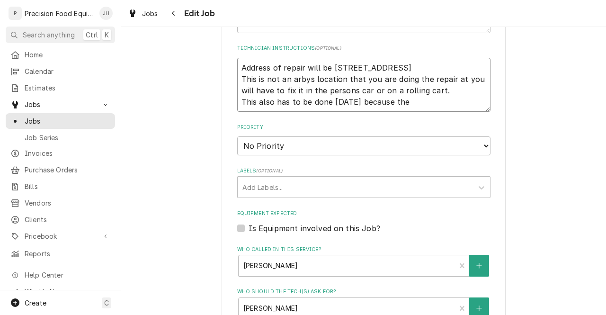
type textarea "Address of repair will be 1820 e ray rd chandler az 85225 This is not an arbys …"
type textarea "x"
type textarea "Address of repair will be 1820 e ray rd chandler az 85225 This is not an arbys …"
type textarea "x"
type textarea "Address of repair will be 1820 e ray rd chandler az 85225 This is not an arbys …"
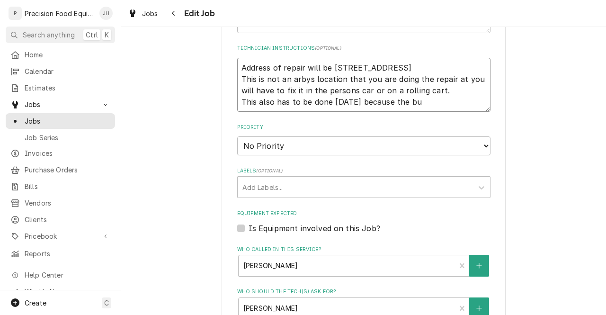
type textarea "x"
type textarea "Address of repair will be 1820 e ray rd chandler az 85225 This is not an arbys …"
type textarea "x"
type textarea "Address of repair will be 1820 e ray rd chandler az 85225 This is not an arbys …"
type textarea "x"
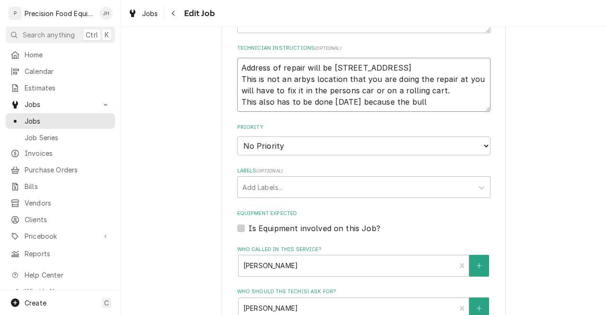
type textarea "Address of repair will be 1820 e ray rd chandler az 85225 This is not an arbys …"
type textarea "x"
type textarea "Address of repair will be 1820 e ray rd chandler az 85225 This is not an arbys …"
type textarea "x"
type textarea "Address of repair will be 1820 e ray rd chandler az 85225 This is not an arbys …"
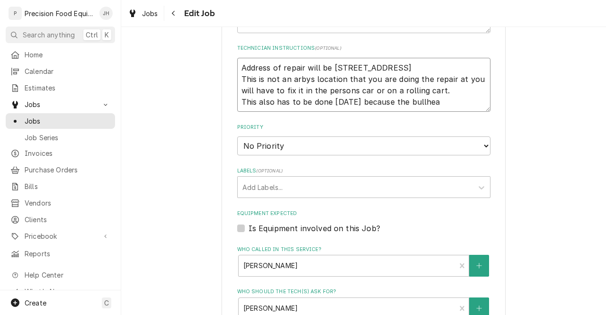
type textarea "x"
type textarea "Address of repair will be 1820 e ray rd chandler az 85225 This is not an arbys …"
type textarea "x"
type textarea "Address of repair will be 1820 e ray rd chandler az 85225 This is not an arbys …"
type textarea "x"
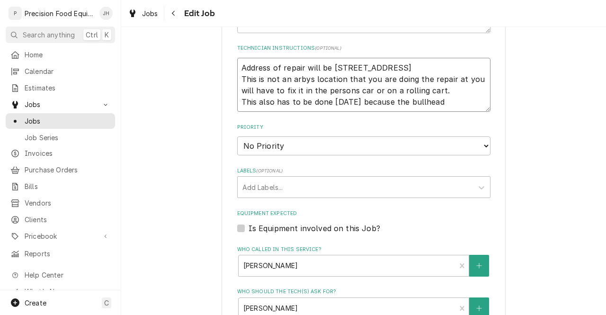
type textarea "Address of repair will be 1820 e ray rd chandler az 85225 This is not an arbys …"
type textarea "x"
type textarea "Address of repair will be 1820 e ray rd chandler az 85225 This is not an arbys …"
type textarea "x"
type textarea "Address of repair will be 1820 e ray rd chandler az 85225 This is not an arbys …"
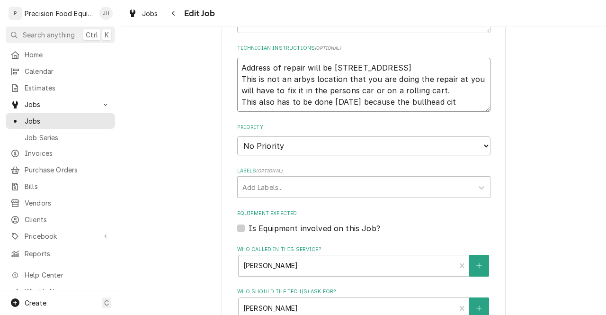
type textarea "x"
type textarea "Address of repair will be 1820 e ray rd chandler az 85225 This is not an arbys …"
type textarea "x"
type textarea "Address of repair will be 1820 e ray rd chandler az 85225 This is not an arbys …"
type textarea "x"
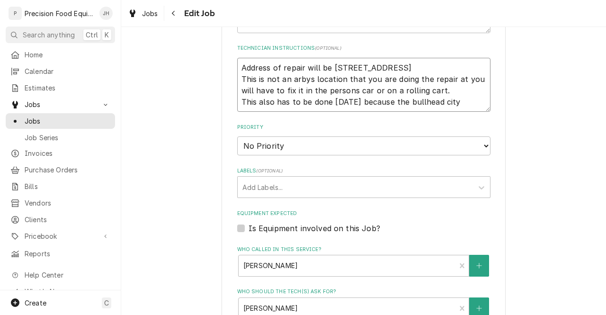
type textarea "Address of repair will be 1820 e ray rd chandler az 85225 This is not an arbys …"
type textarea "x"
type textarea "Address of repair will be 1820 e ray rd chandler az 85225 This is not an arbys …"
type textarea "x"
type textarea "Address of repair will be 1820 e ray rd chandler az 85225 This is not an arbys …"
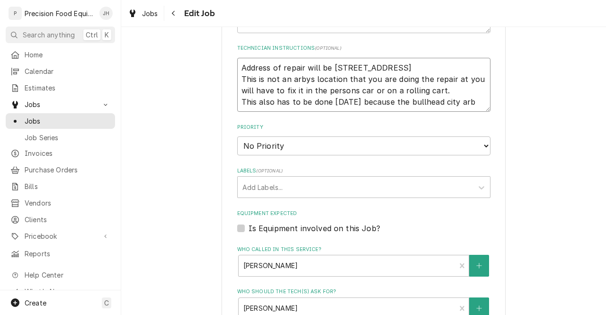
type textarea "x"
type textarea "Address of repair will be 1820 e ray rd chandler az 85225 This is not an arbys …"
type textarea "x"
type textarea "Address of repair will be 1820 e ray rd chandler az 85225 This is not an arbys …"
type textarea "x"
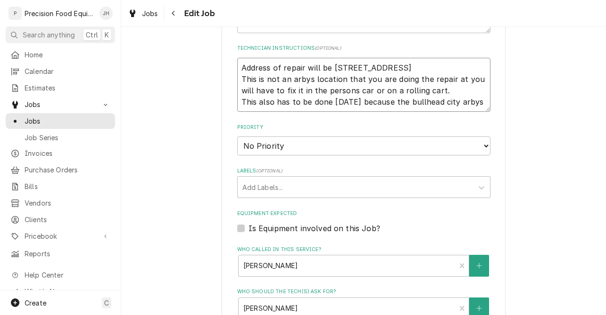
type textarea "Address of repair will be 1820 e ray rd chandler az 85225 This is not an arbys …"
type textarea "x"
type textarea "Address of repair will be 1820 e ray rd chandler az 85225 This is not an arbys …"
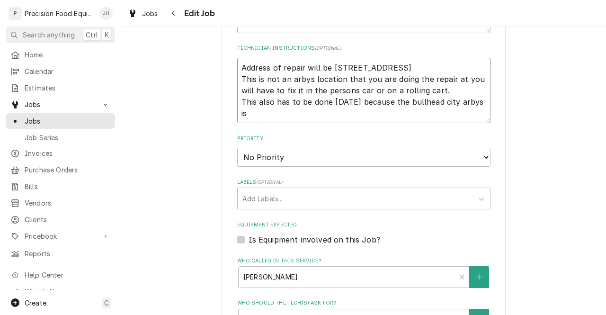
type textarea "x"
type textarea "Address of repair will be 1820 e ray rd chandler az 85225 This is not an arbys …"
type textarea "x"
type textarea "Address of repair will be 1820 e ray rd chandler az 85225 This is not an arbys …"
type textarea "x"
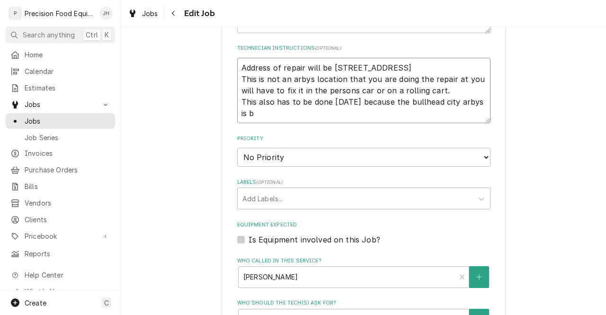
type textarea "Address of repair will be 1820 e ray rd chandler az 85225 This is not an arbys …"
type textarea "x"
type textarea "Address of repair will be 1820 e ray rd chandler az 85225 This is not an arbys …"
type textarea "x"
type textarea "Address of repair will be 1820 e ray rd chandler az 85225 This is not an arbys …"
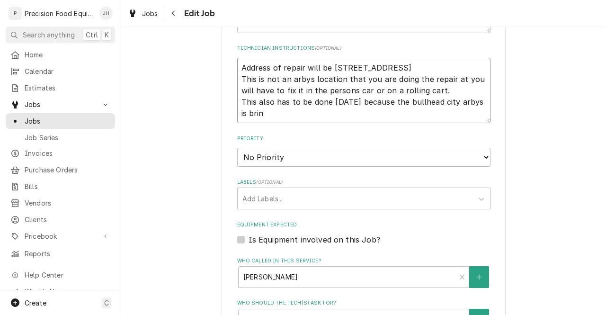
type textarea "x"
type textarea "Address of repair will be 1820 e ray rd chandler az 85225 This is not an arbys …"
type textarea "x"
type textarea "Address of repair will be 1820 e ray rd chandler az 85225 This is not an arbys …"
click at [473, 104] on textarea "Address of repair will be 1820 e ray rd chandler az 85225 This is not an arbys …" at bounding box center [363, 91] width 253 height 66
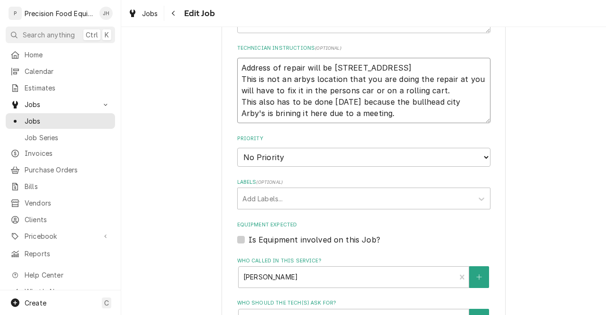
click at [442, 111] on textarea "Address of repair will be 1820 e ray rd chandler az 85225 This is not an arbys …" at bounding box center [363, 91] width 253 height 66
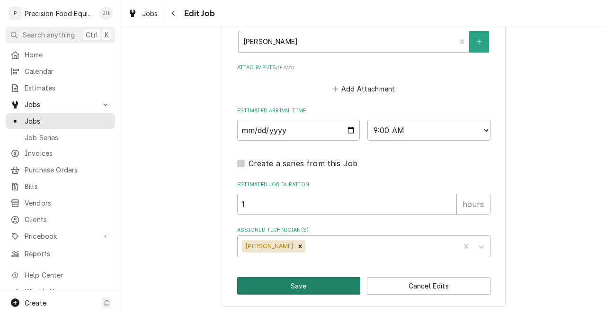
click at [329, 283] on button "Save" at bounding box center [299, 286] width 124 height 18
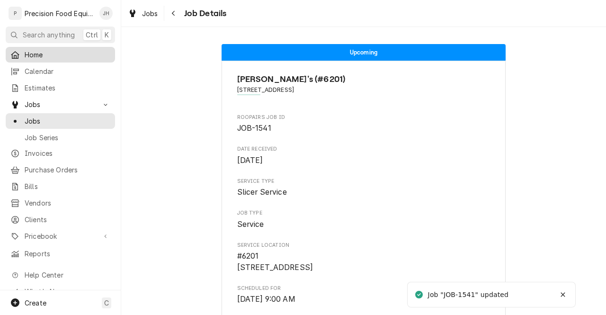
click at [70, 56] on span "Home" at bounding box center [68, 55] width 86 height 10
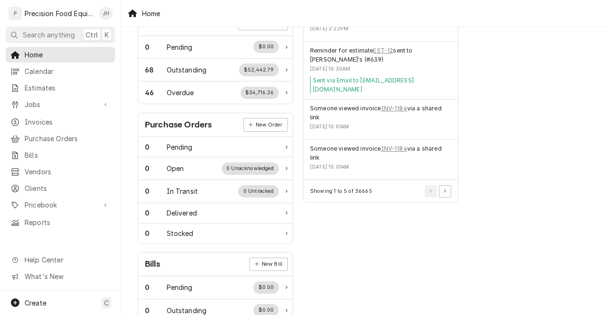
scroll to position [300, 29]
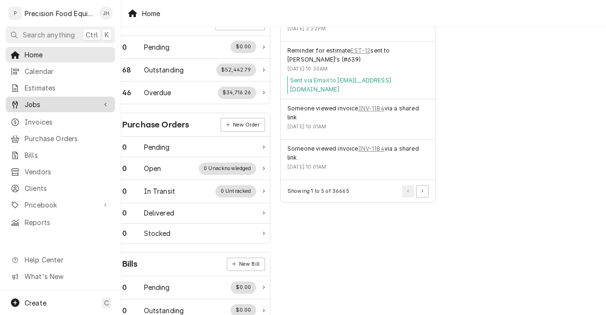
click at [50, 99] on span "Jobs" at bounding box center [60, 104] width 71 height 10
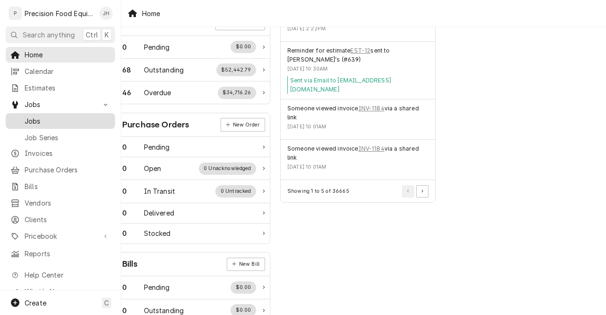
click at [48, 118] on span "Jobs" at bounding box center [68, 121] width 86 height 10
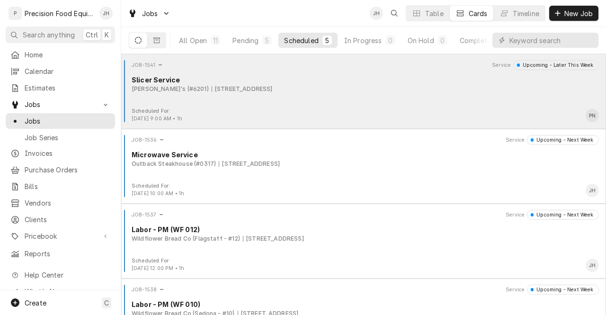
click at [221, 96] on div "JOB-1541 Service Upcoming - Later This Week Slicer Service Arby's (#6201) [STRE…" at bounding box center [363, 83] width 477 height 47
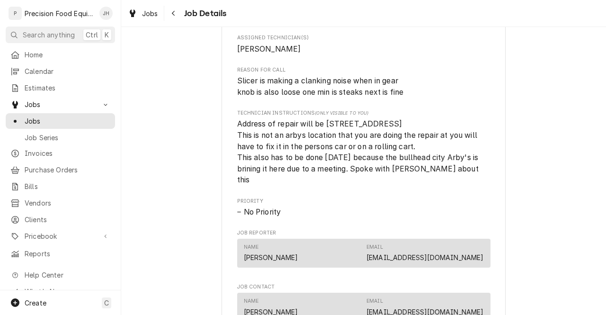
scroll to position [380, 0]
